Goal: Task Accomplishment & Management: Use online tool/utility

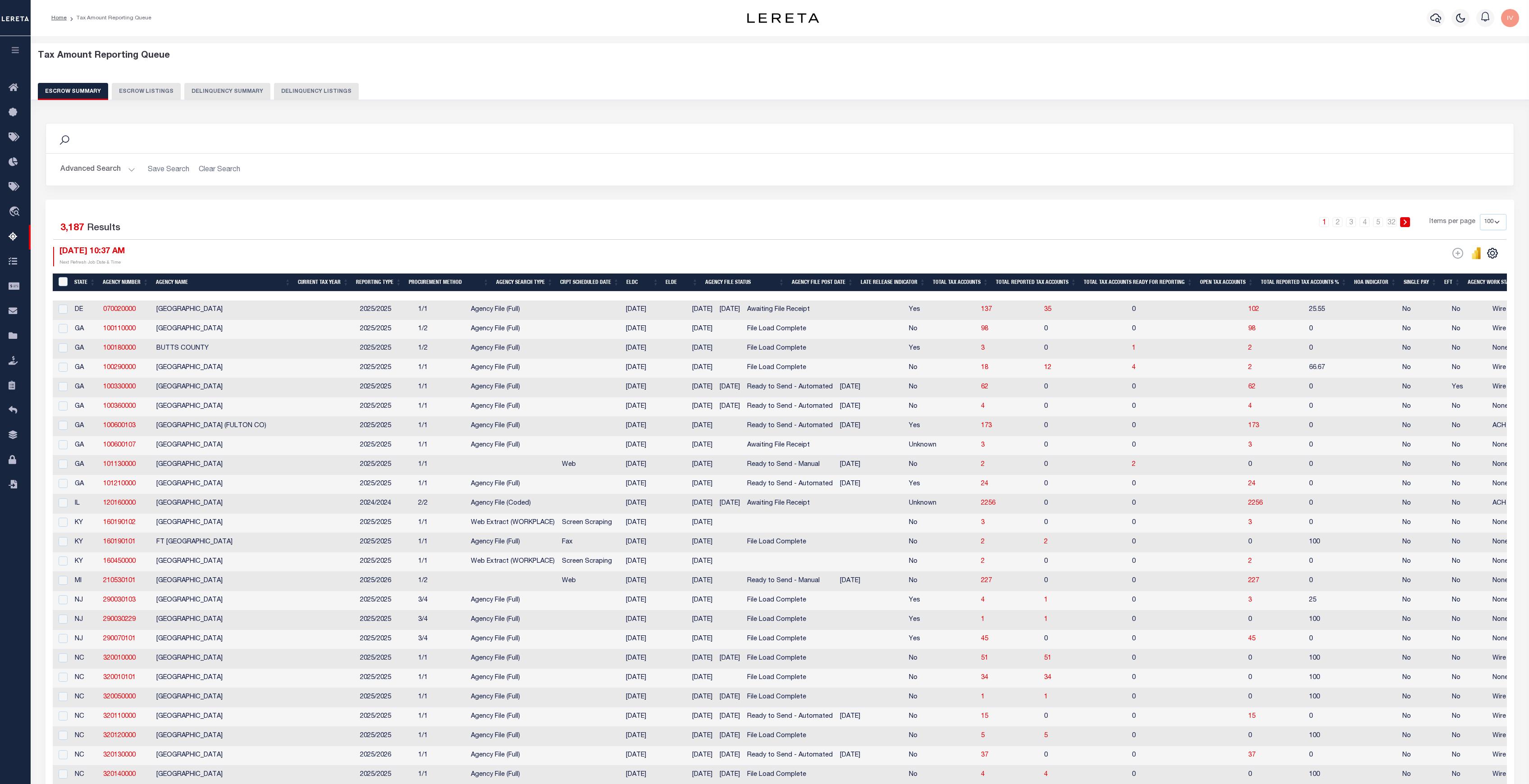
select select "100"
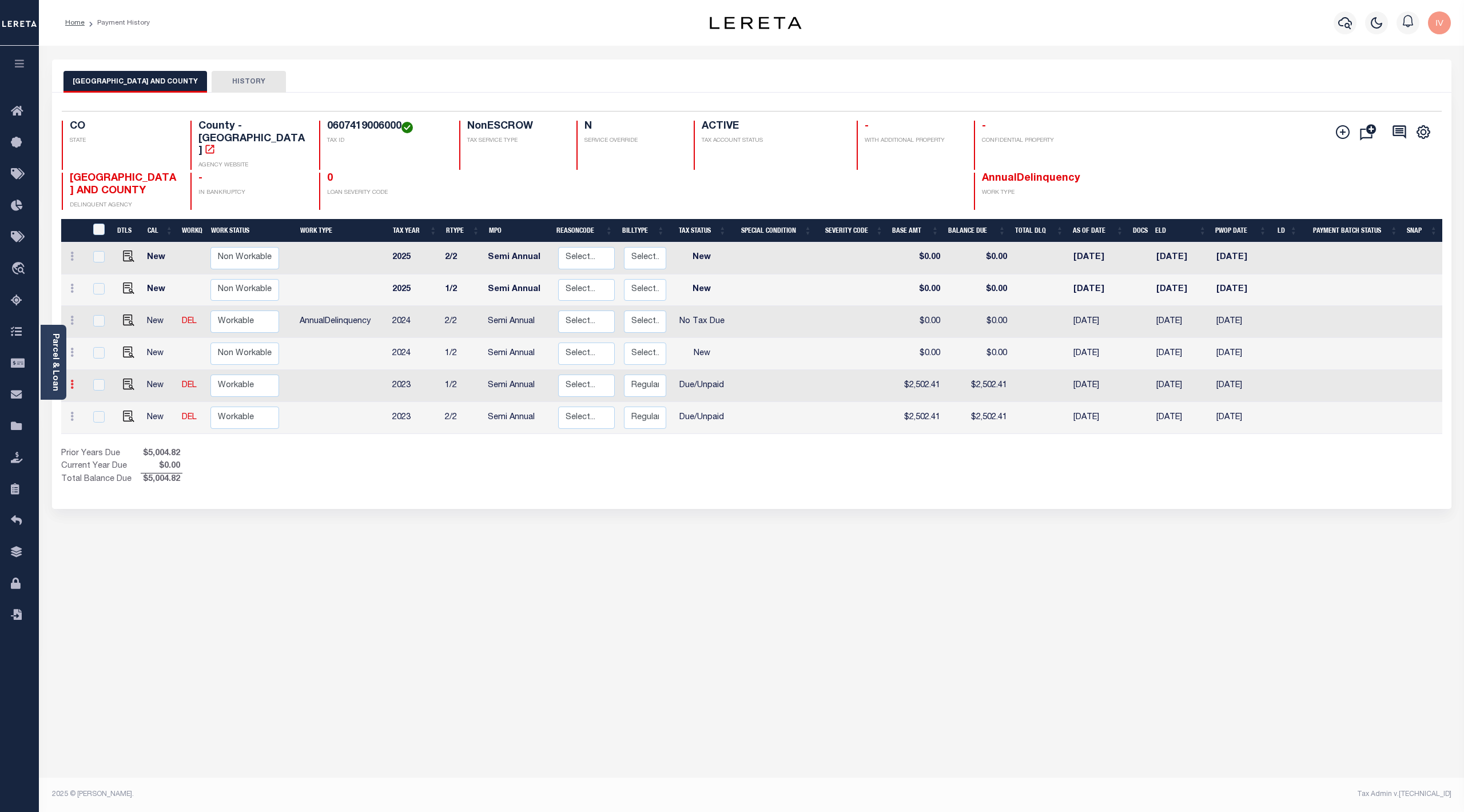
click at [74, 382] on link at bounding box center [72, 386] width 12 height 9
click at [350, 502] on div "DENVER CITY AND COUNTY HISTORY Selected 6 Results" at bounding box center [751, 382] width 1416 height 645
click at [72, 380] on icon at bounding box center [72, 384] width 3 height 9
click at [291, 370] on td "Non Workable Workable" at bounding box center [251, 386] width 90 height 32
checkbox input "true"
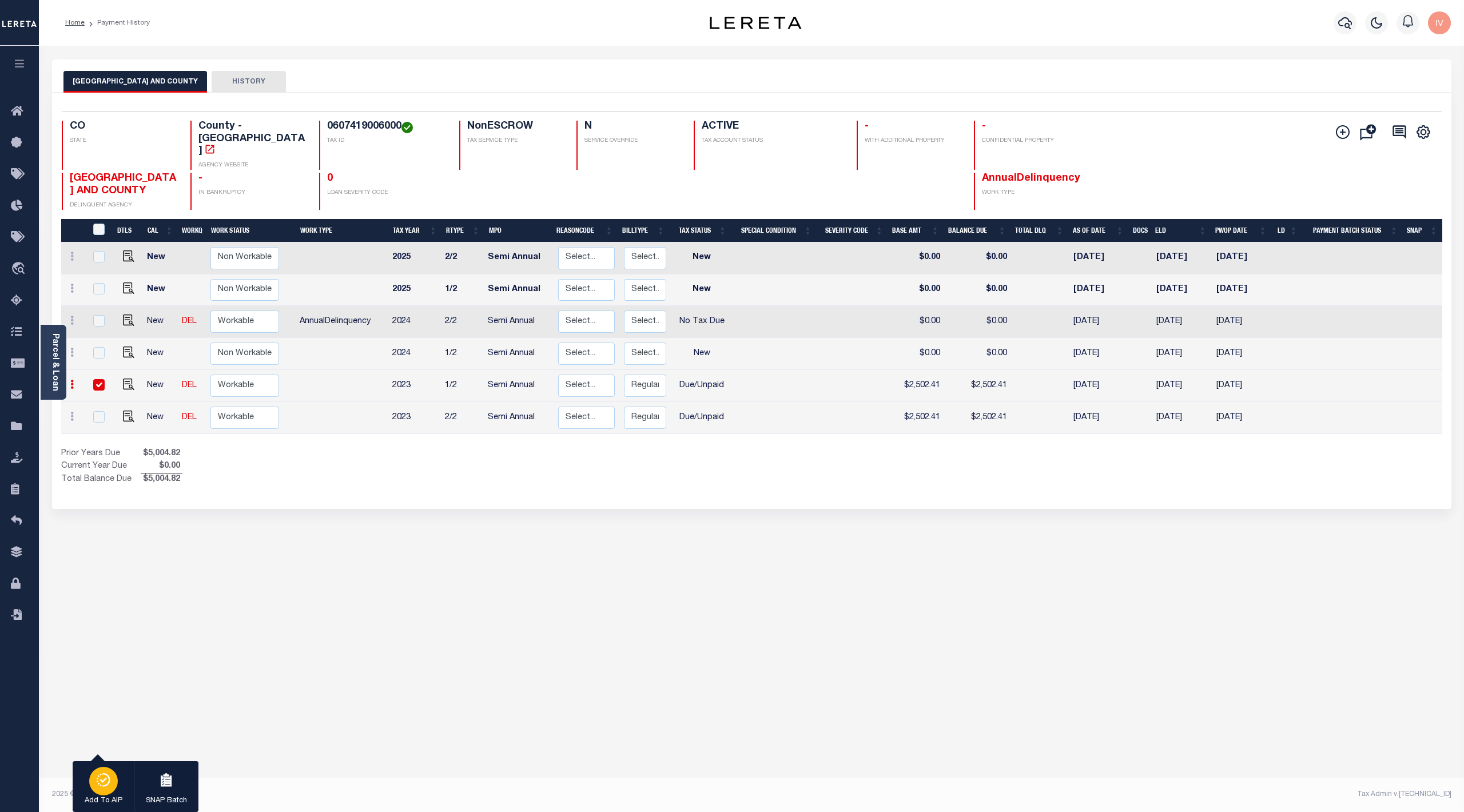
click at [98, 798] on p "Add To AIP" at bounding box center [103, 801] width 37 height 11
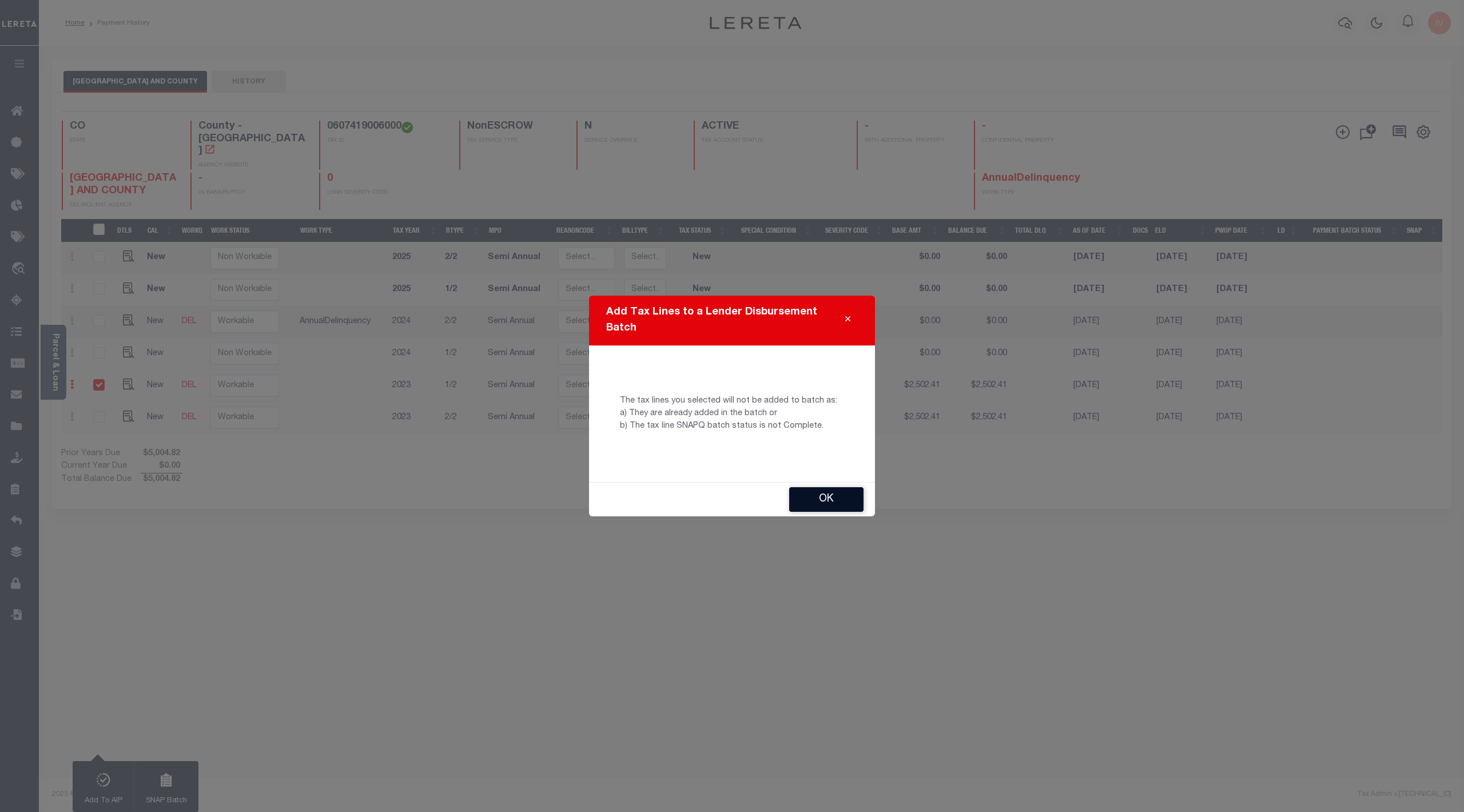
click at [795, 509] on button "OK" at bounding box center [826, 500] width 74 height 24
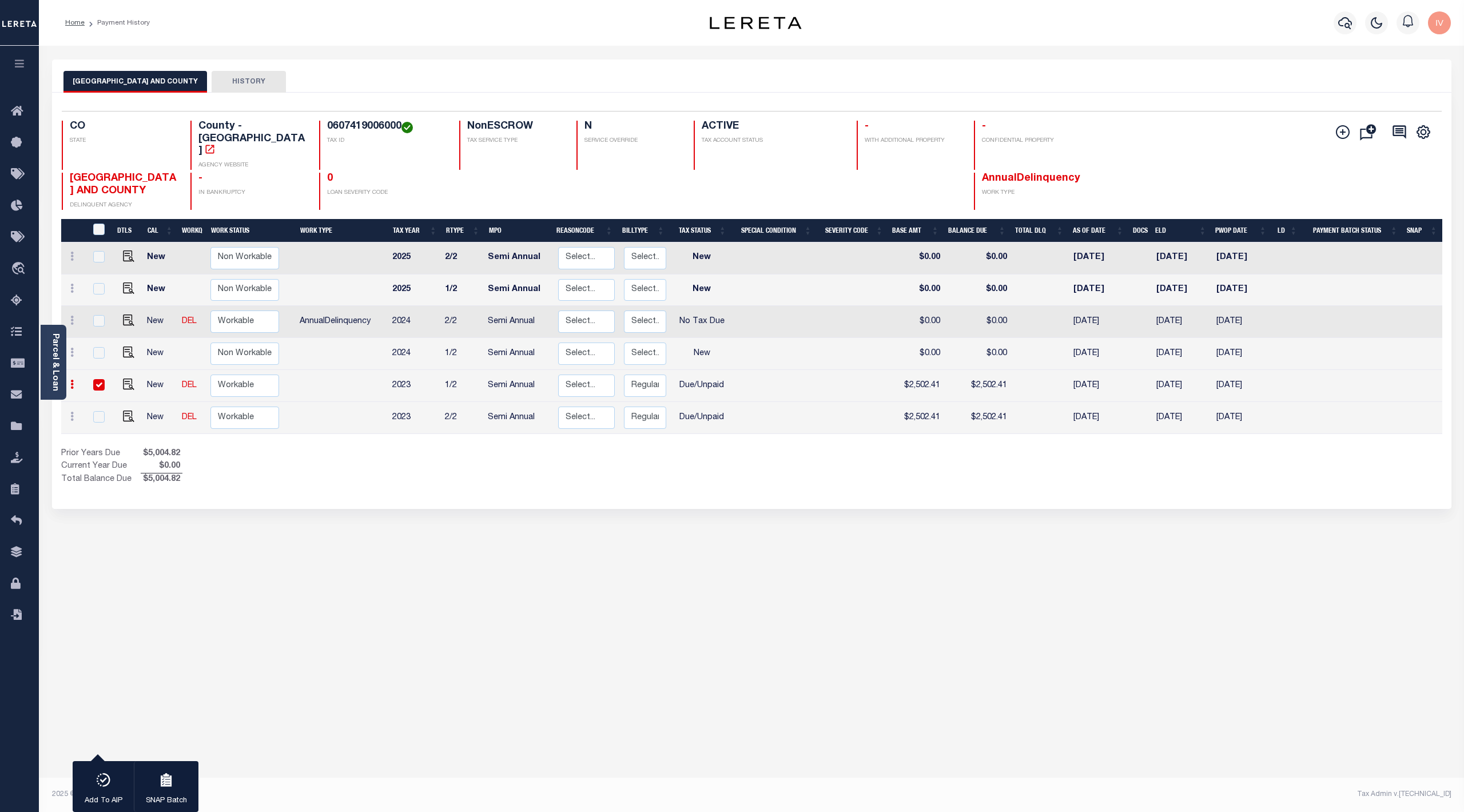
click at [1334, 133] on button "Add Installment Line [GEOGRAPHIC_DATA] Request Check Create SNAP Batch Fees" at bounding box center [1339, 132] width 28 height 15
click at [1343, 133] on icon "" at bounding box center [1342, 132] width 14 height 14
click at [578, 688] on div "DENVER CITY AND COUNTY HISTORY 1 Selected 6 1" at bounding box center [751, 382] width 1416 height 645
click at [572, 247] on select "Select... Payment Reversal Taxable Value Change Assessment Change Occupancy Tax…" at bounding box center [586, 258] width 56 height 22
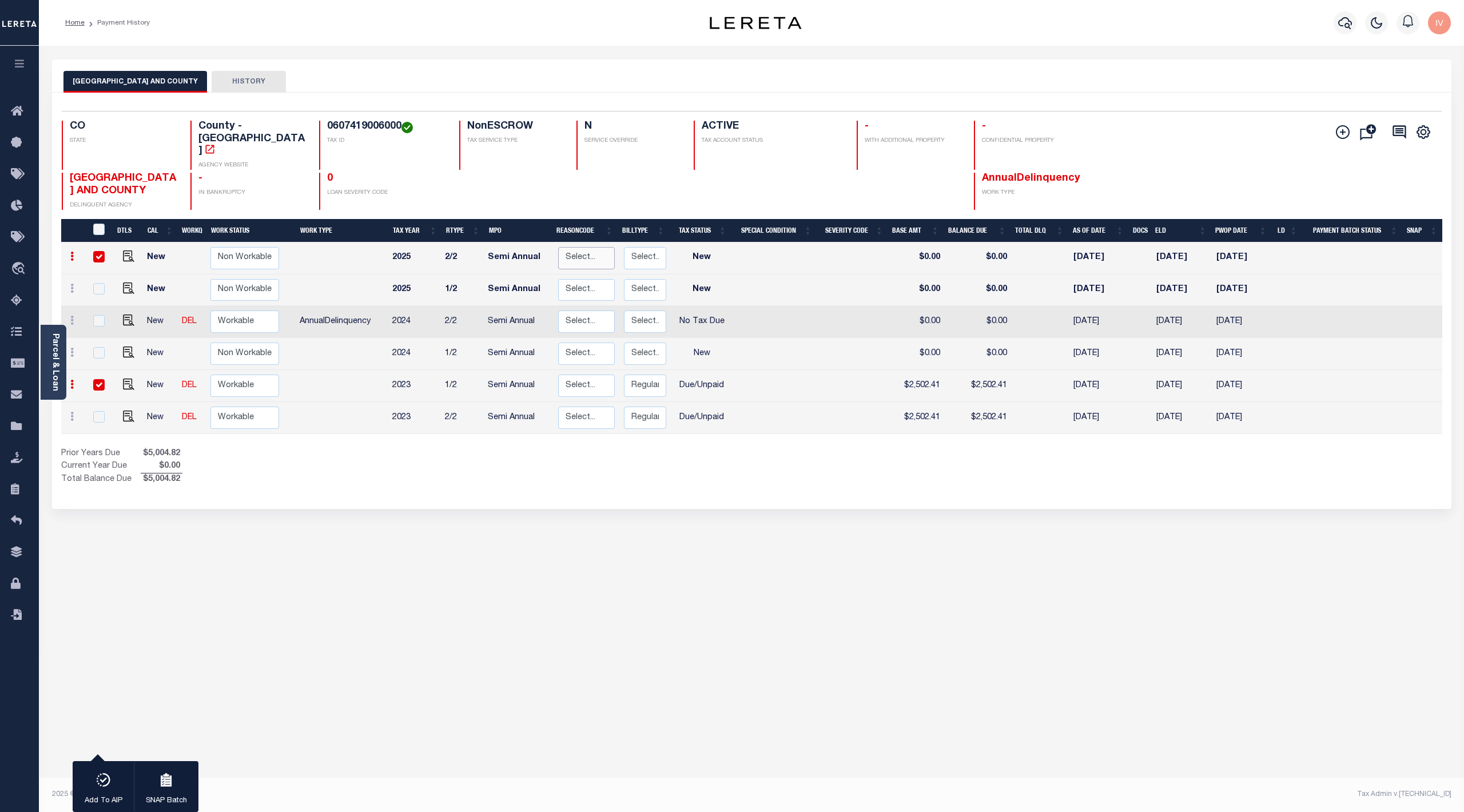
click at [572, 247] on select "Select... Payment Reversal Taxable Value Change Assessment Change Occupancy Tax…" at bounding box center [586, 258] width 56 height 22
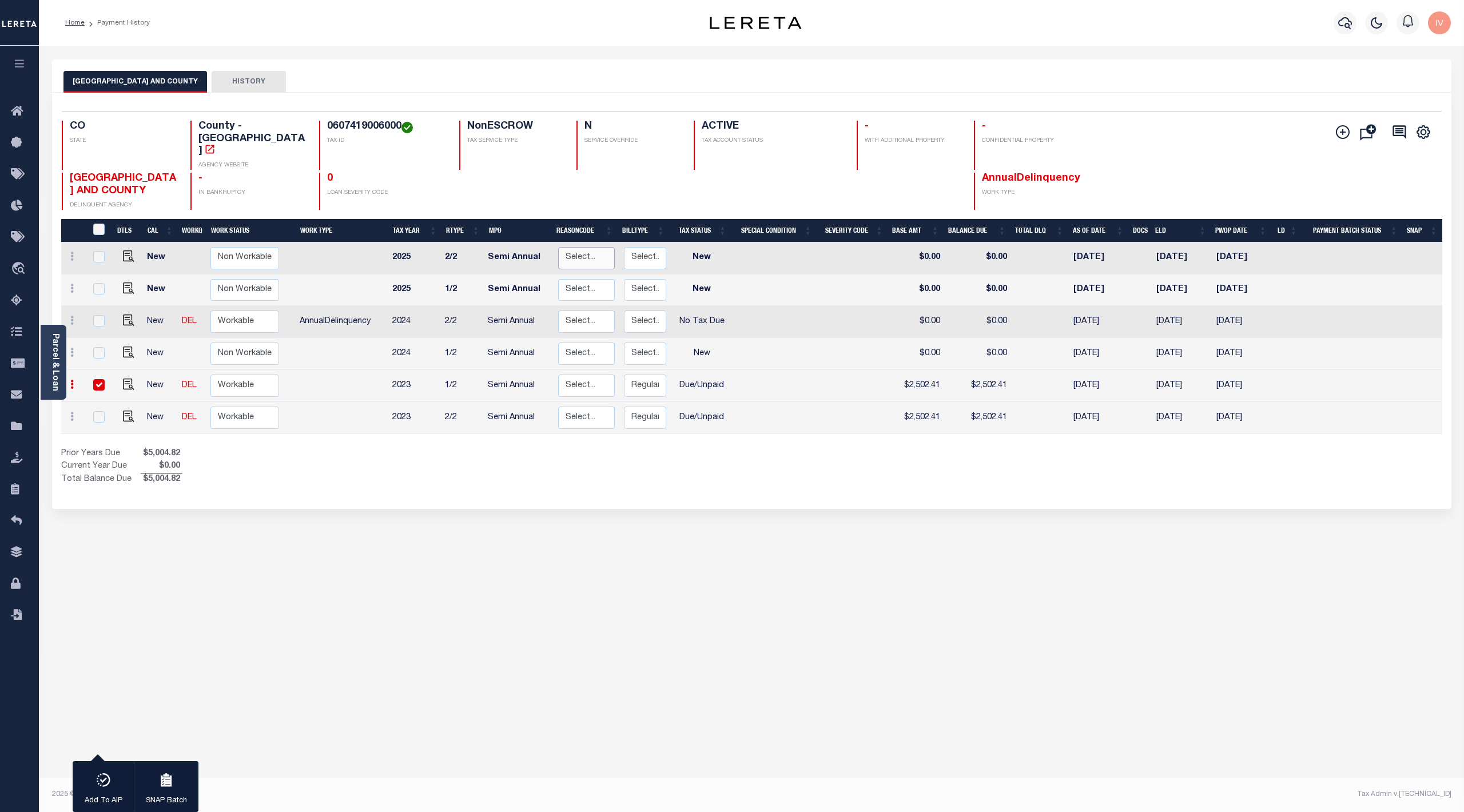
click at [575, 247] on select "Select... Payment Reversal Taxable Value Change Assessment Change Occupancy Tax…" at bounding box center [586, 258] width 56 height 22
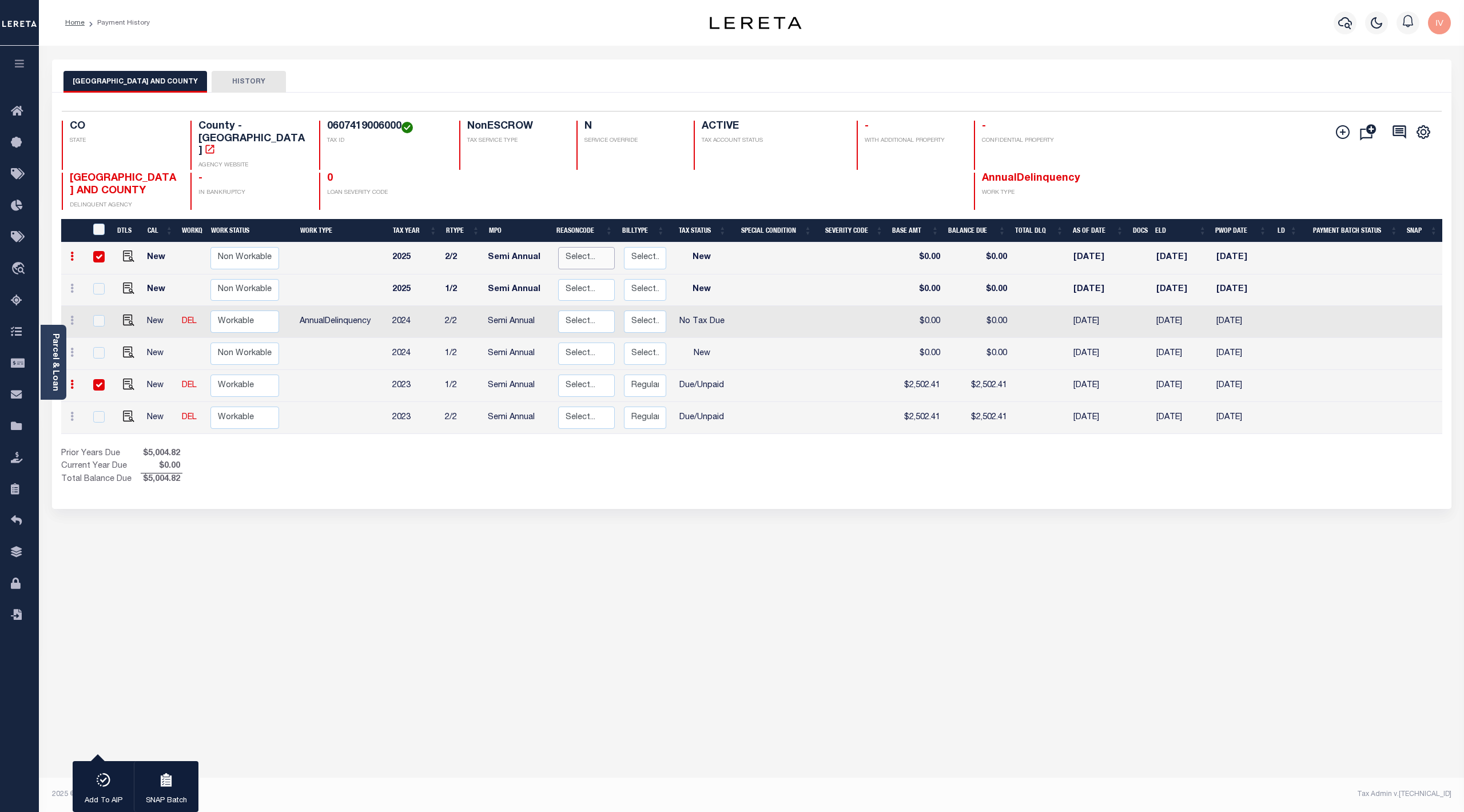
click at [575, 247] on select "Select... Payment Reversal Taxable Value Change Assessment Change Occupancy Tax…" at bounding box center [586, 258] width 56 height 22
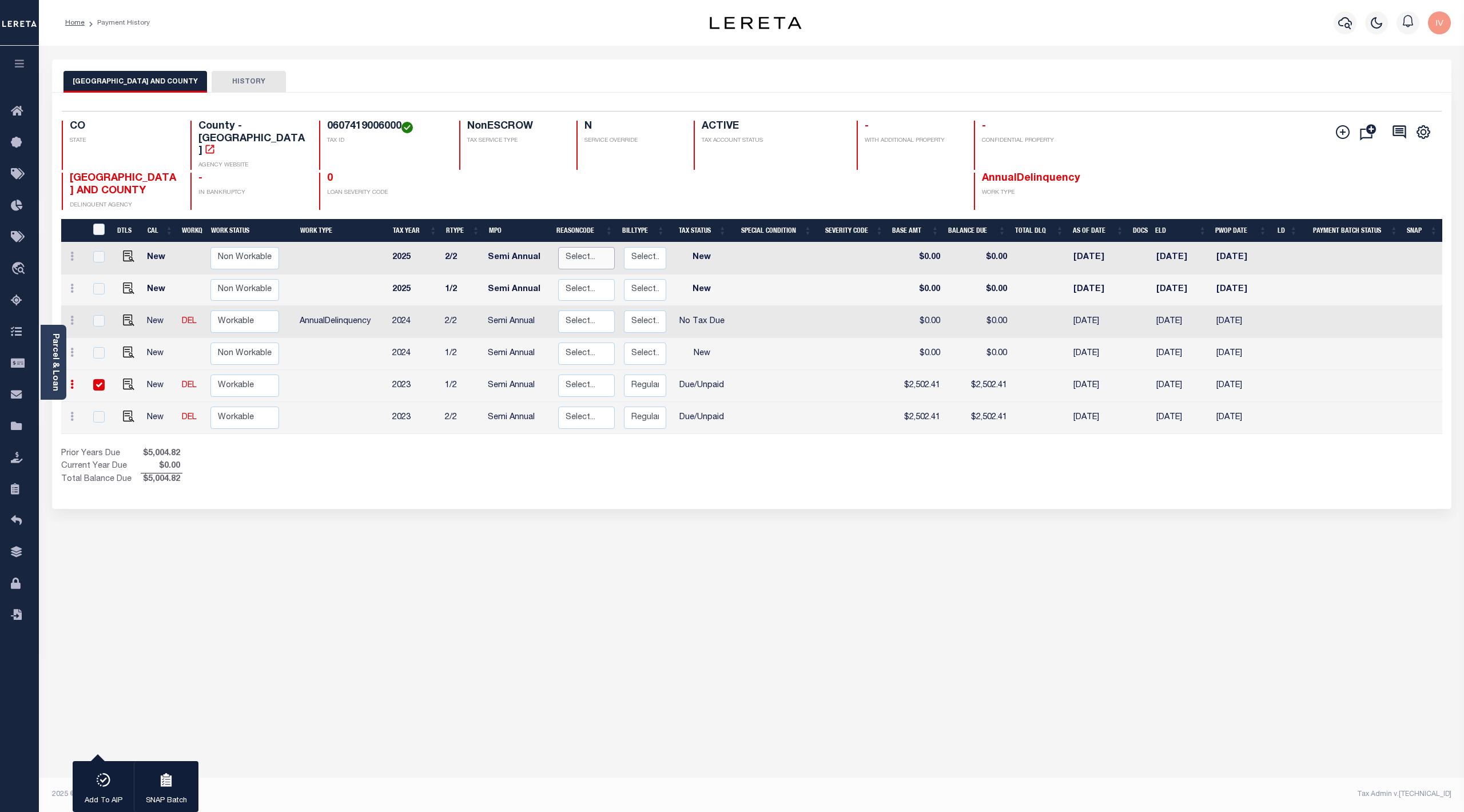
checkbox input "false"
click at [1334, 136] on button "Add Installment Line Bad Parcel Request Check Create SNAP Batch Fees" at bounding box center [1339, 132] width 28 height 15
click at [1326, 131] on button "Add Installment Line Bad Parcel Request Check Create SNAP Batch Fees" at bounding box center [1339, 132] width 28 height 15
click at [1341, 127] on icon "" at bounding box center [1342, 132] width 14 height 14
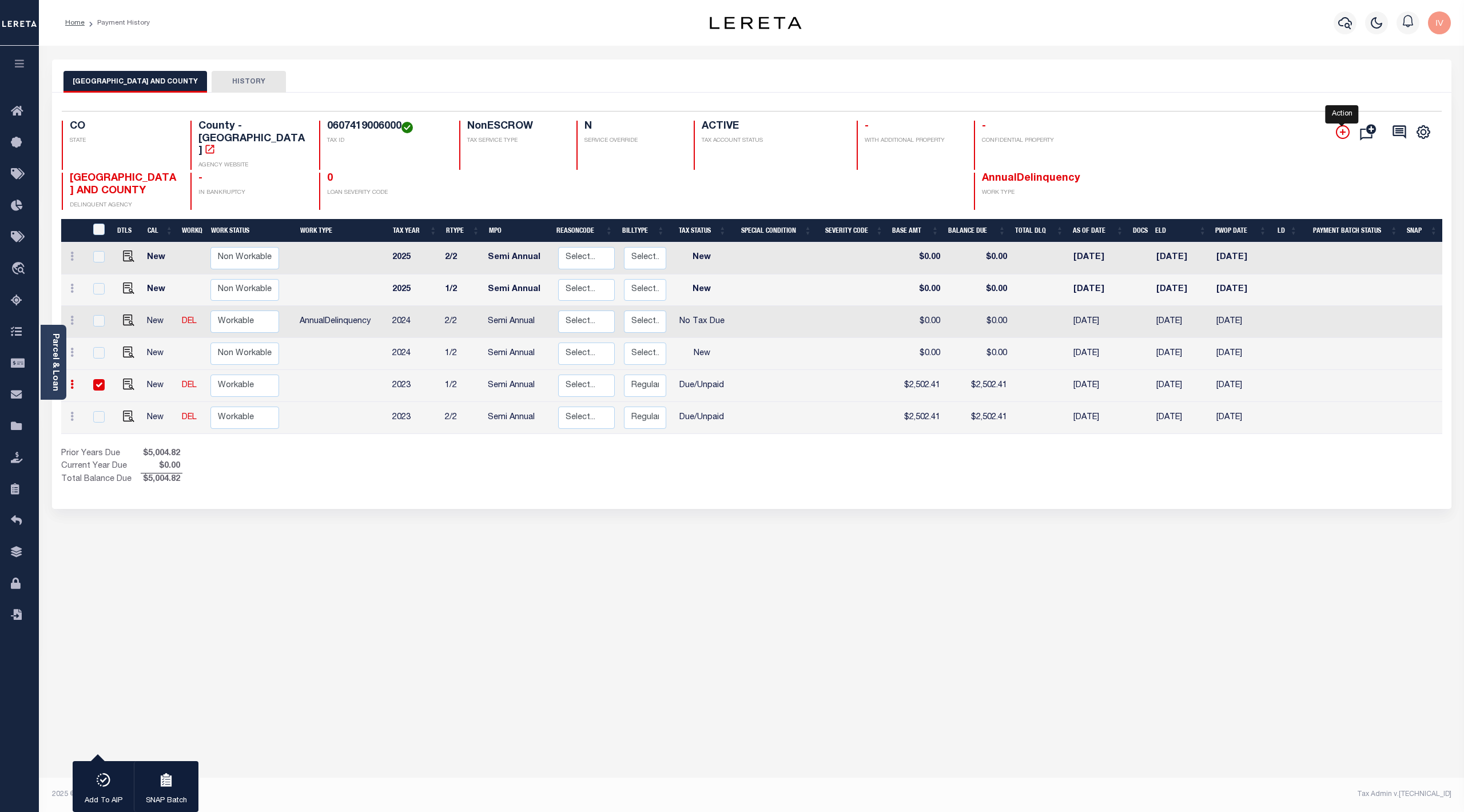
click at [1341, 128] on icon "" at bounding box center [1342, 132] width 14 height 14
click at [1341, 132] on icon "" at bounding box center [1342, 132] width 14 height 14
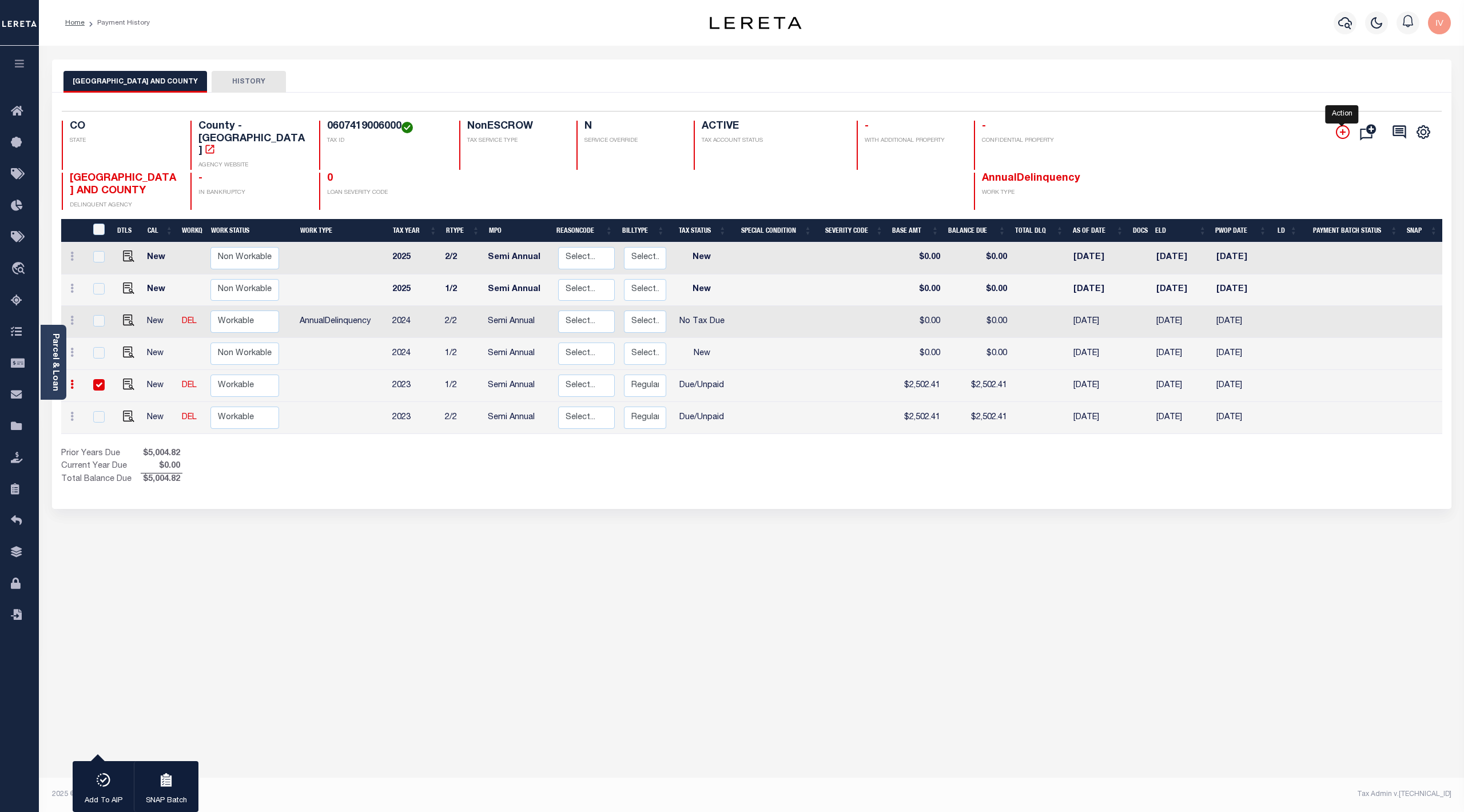
click at [1341, 132] on icon "" at bounding box center [1342, 132] width 14 height 14
click at [1364, 128] on icon "" at bounding box center [1370, 132] width 20 height 22
click at [1396, 131] on icon at bounding box center [1400, 132] width 13 height 13
click at [1424, 133] on icon "" at bounding box center [1423, 132] width 15 height 15
click at [1424, 130] on icon "" at bounding box center [1423, 132] width 5 height 5
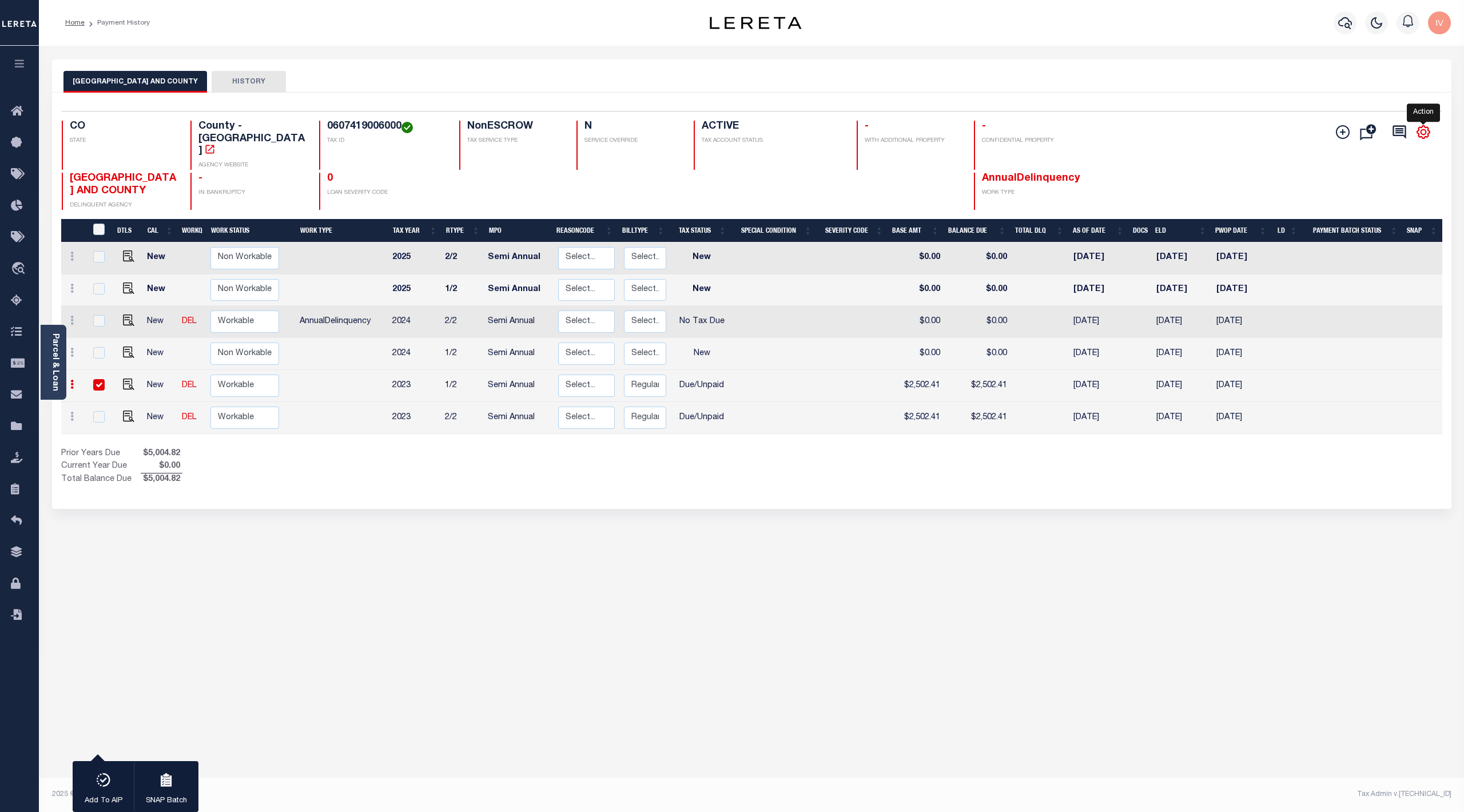
click at [1424, 130] on icon "" at bounding box center [1423, 132] width 5 height 5
click at [1405, 131] on icon at bounding box center [1399, 132] width 16 height 16
click at [1403, 130] on icon at bounding box center [1399, 132] width 16 height 16
